Goal: Task Accomplishment & Management: Manage account settings

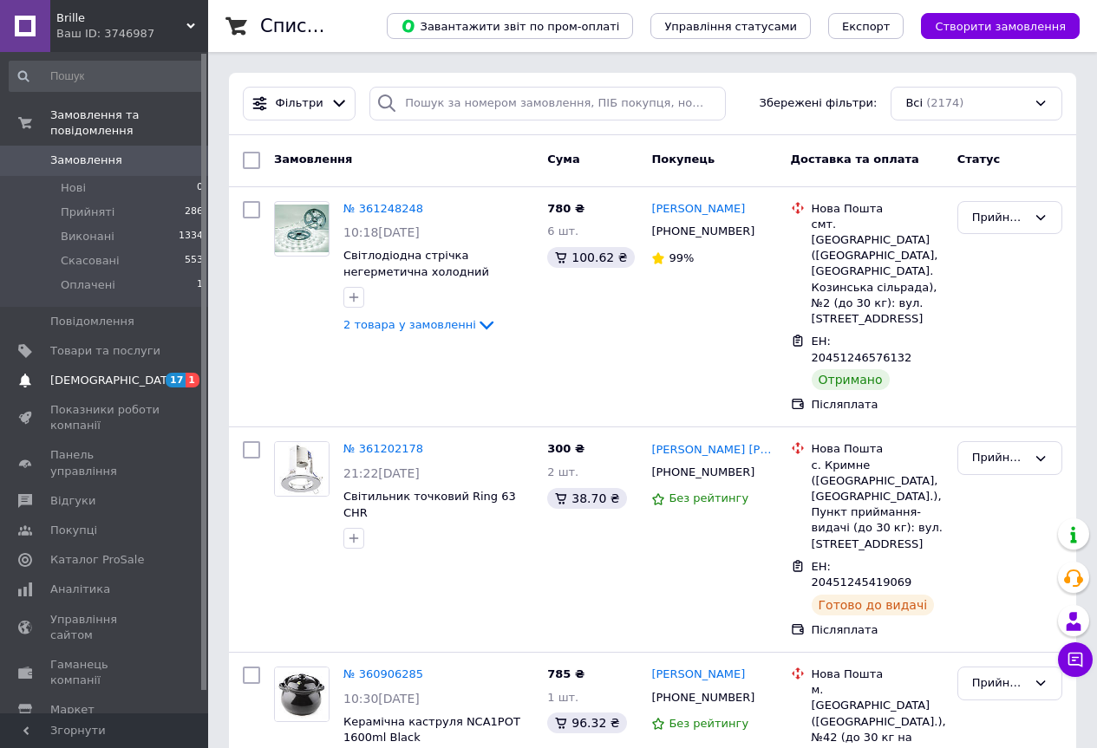
click at [192, 373] on span "1" at bounding box center [193, 380] width 14 height 15
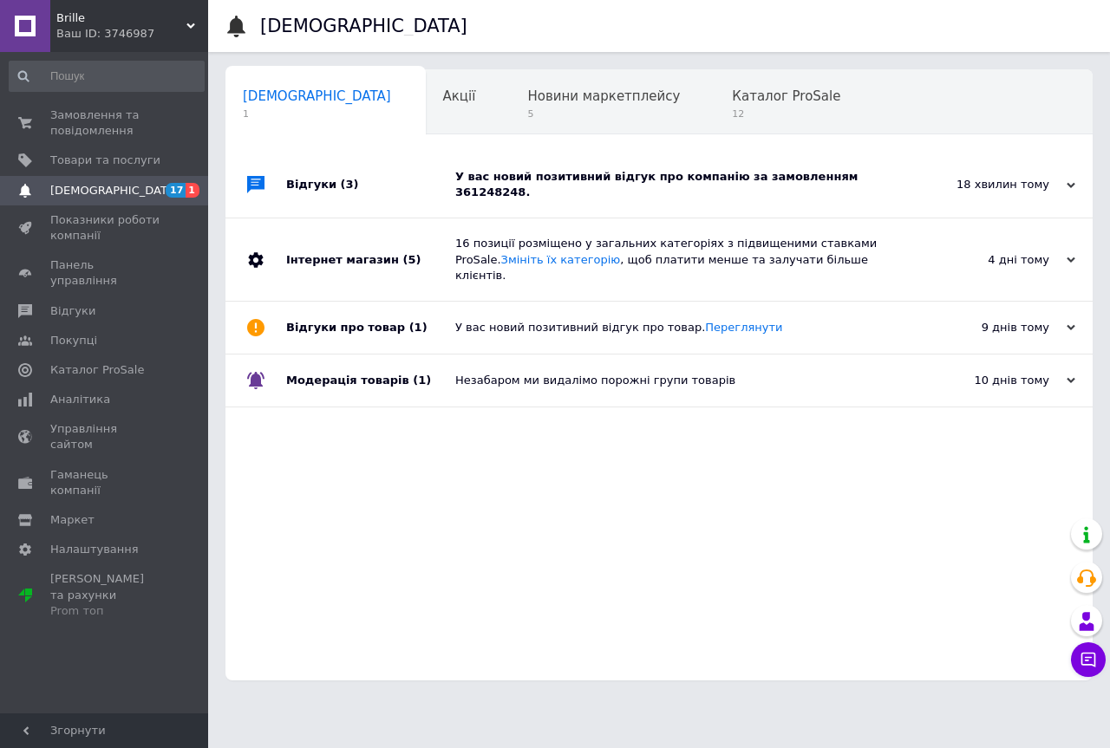
click at [789, 179] on div "У вас новий позитивний відгук про компанію за замовленням 361248248." at bounding box center [678, 184] width 446 height 31
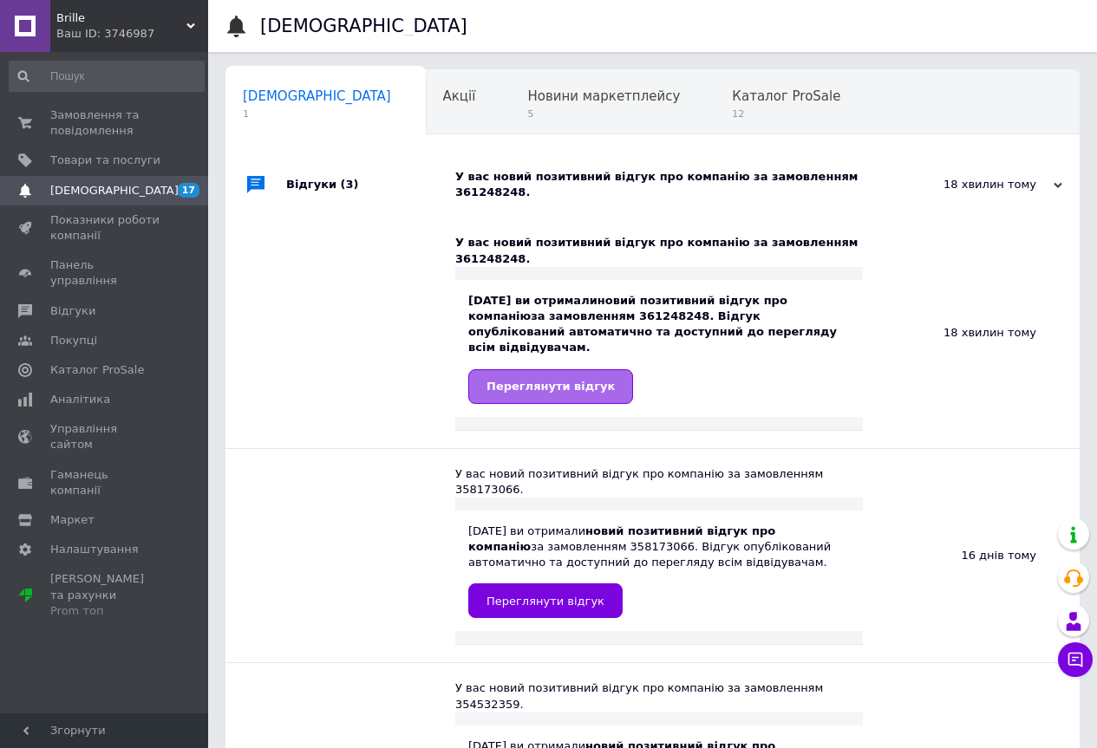
click at [543, 380] on span "Переглянути відгук" at bounding box center [550, 386] width 128 height 13
click at [98, 117] on span "Замовлення та повідомлення" at bounding box center [105, 123] width 110 height 31
